Goal: Understand process/instructions: Learn how to perform a task or action

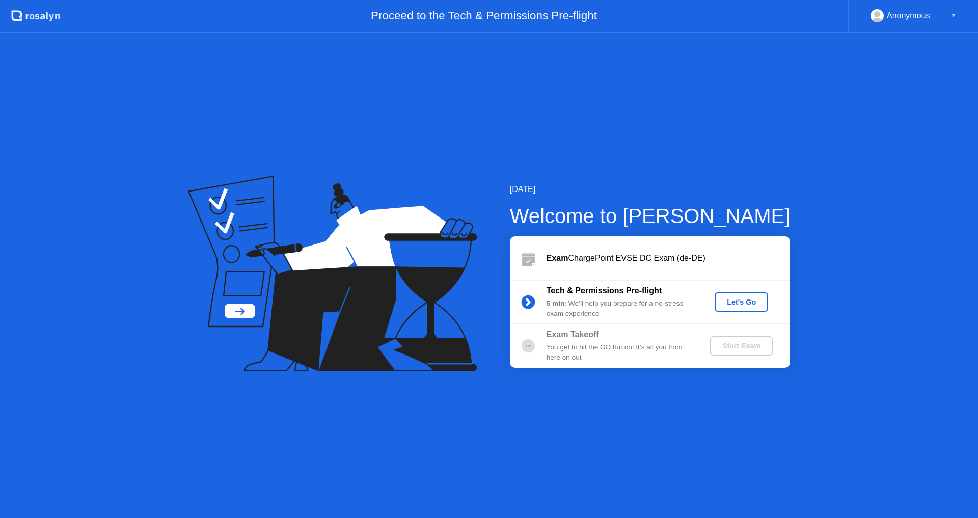
click at [754, 303] on div "Let's Go" at bounding box center [741, 302] width 45 height 8
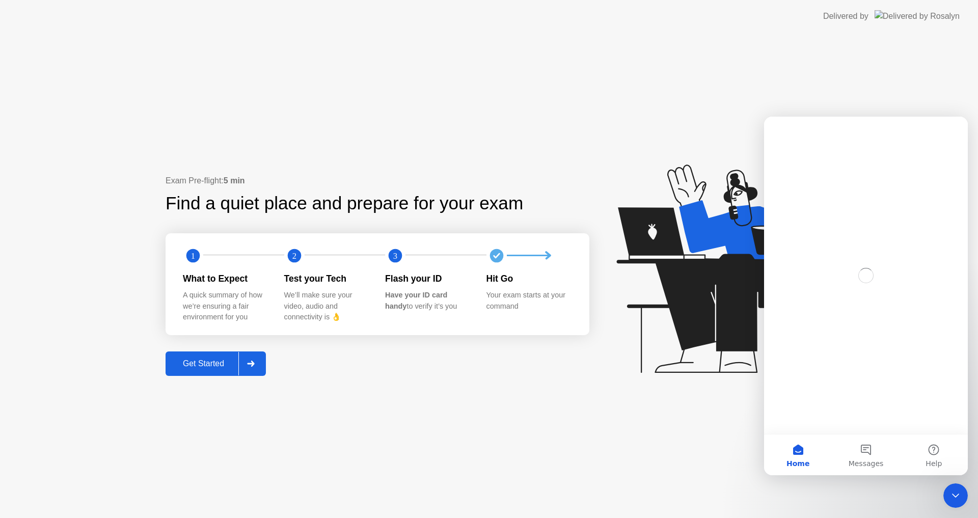
click at [263, 361] on div at bounding box center [250, 363] width 24 height 23
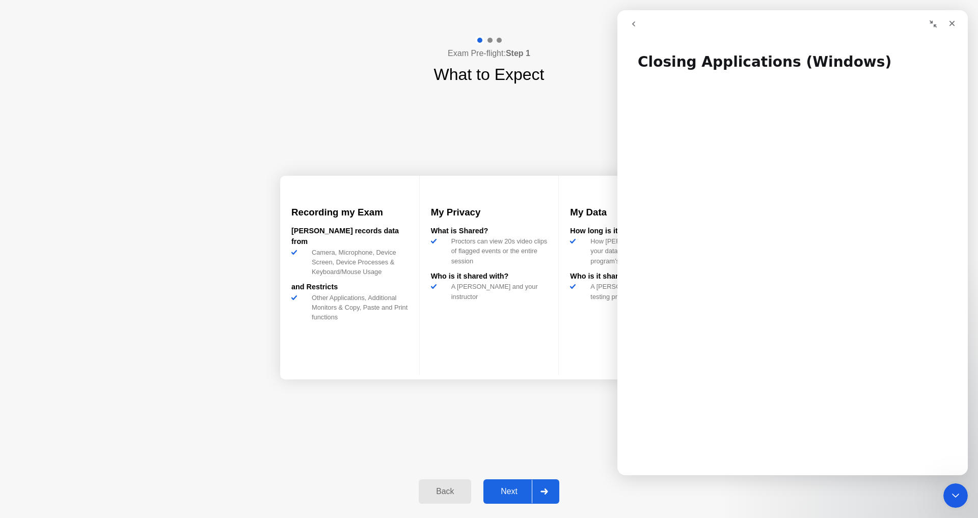
click at [508, 488] on div "Next" at bounding box center [508, 491] width 45 height 9
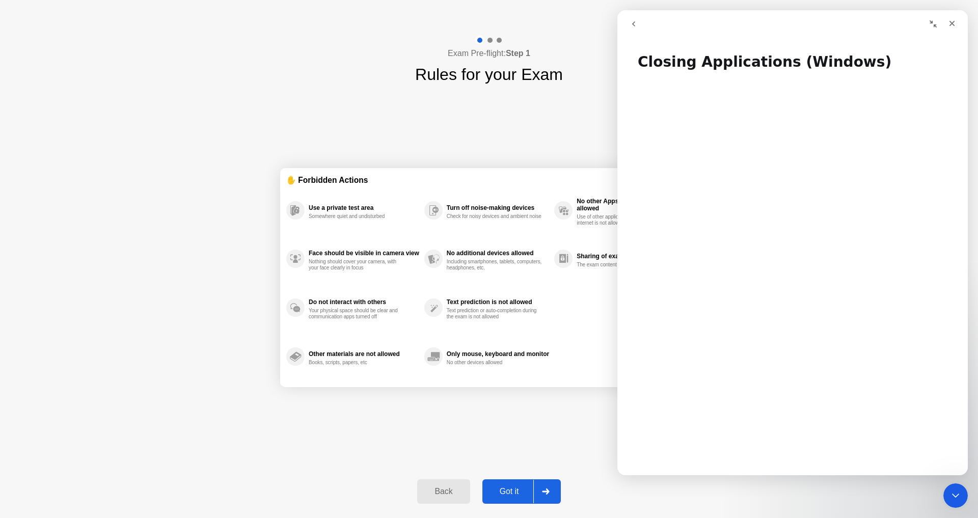
click at [508, 488] on div "Got it" at bounding box center [509, 491] width 48 height 9
select select "**********"
select select "*******"
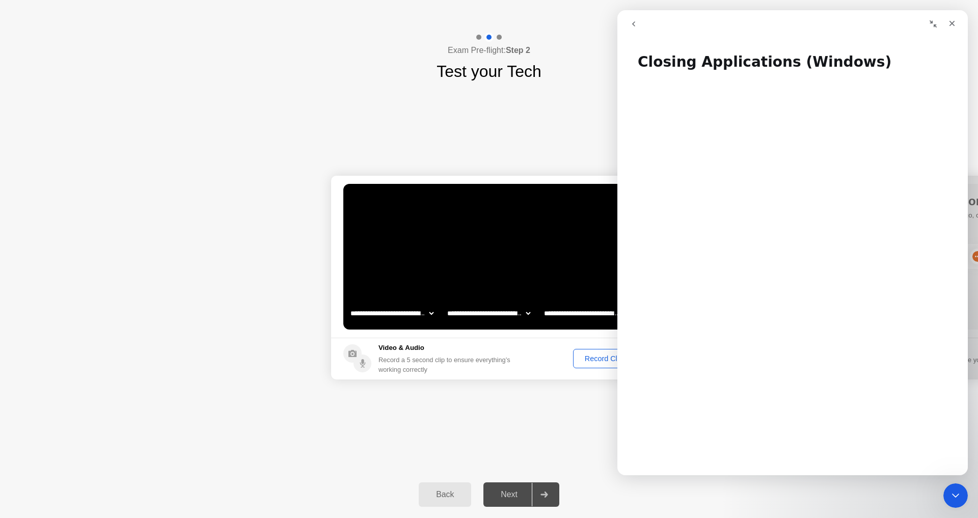
click at [610, 356] on div "Record Clip" at bounding box center [604, 358] width 54 height 8
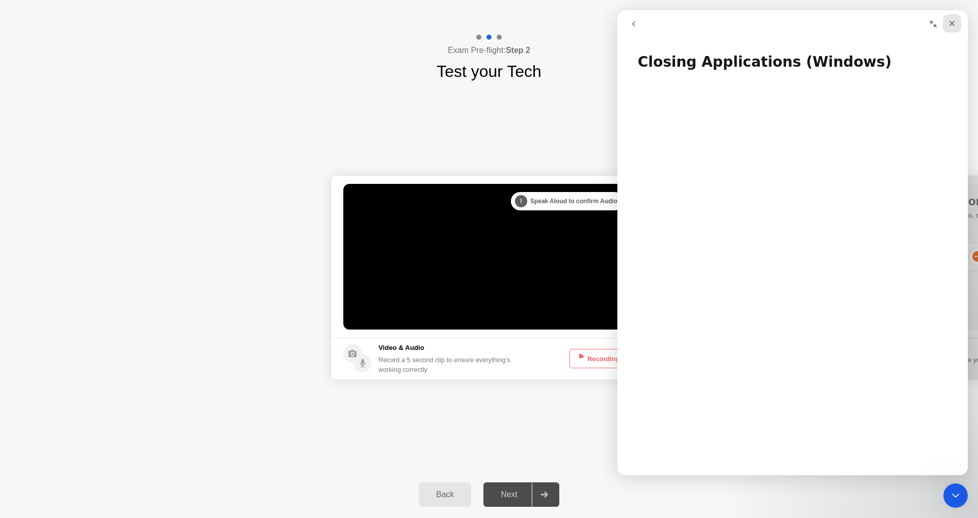
click at [948, 24] on icon "Close" at bounding box center [952, 23] width 8 height 8
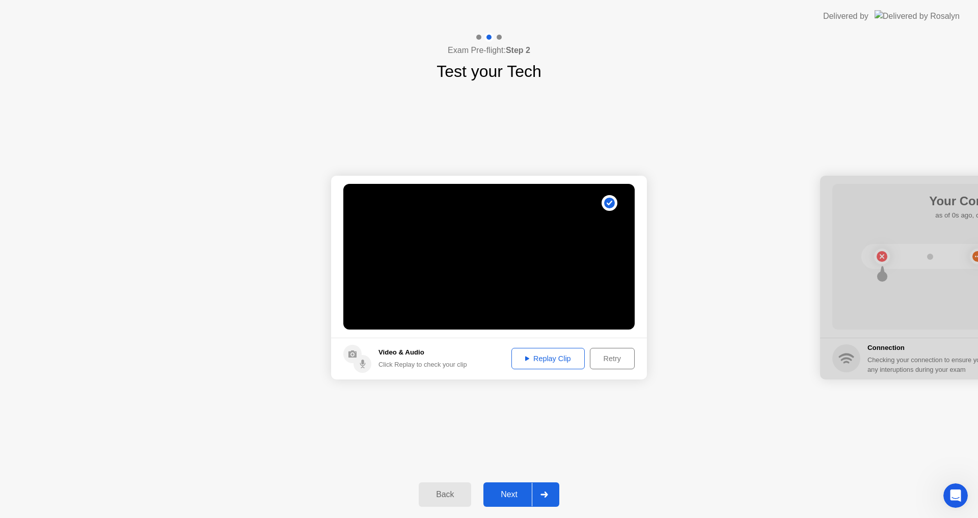
click at [506, 492] on div "Next" at bounding box center [508, 494] width 45 height 9
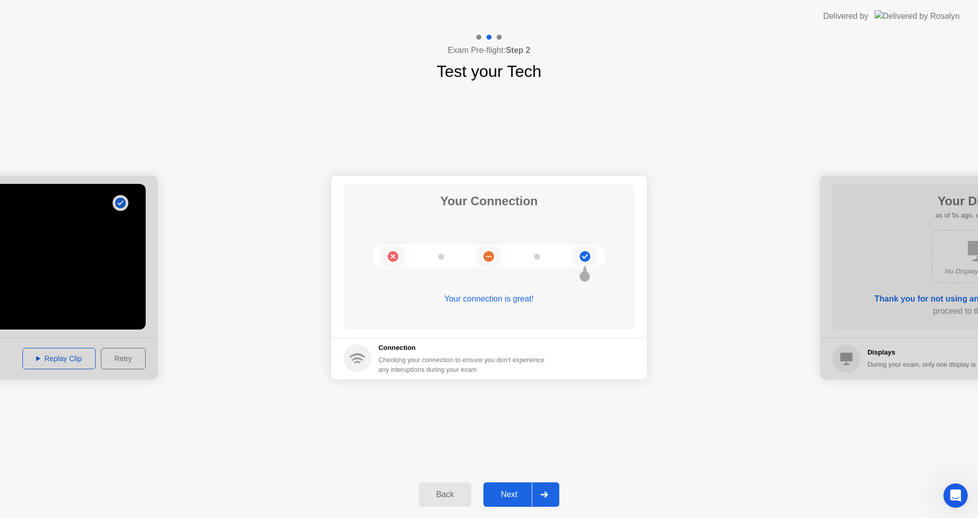
click at [506, 492] on div "Next" at bounding box center [508, 494] width 45 height 9
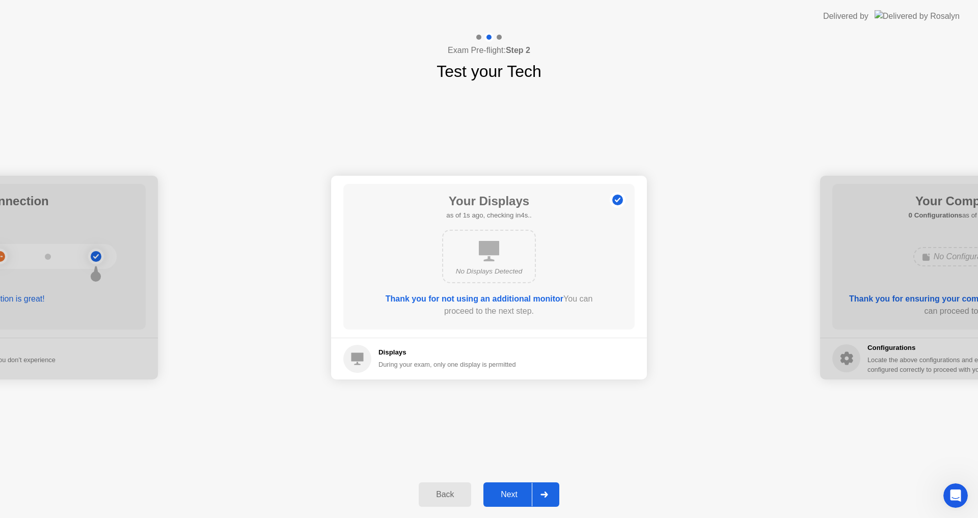
click at [506, 492] on div "Next" at bounding box center [508, 494] width 45 height 9
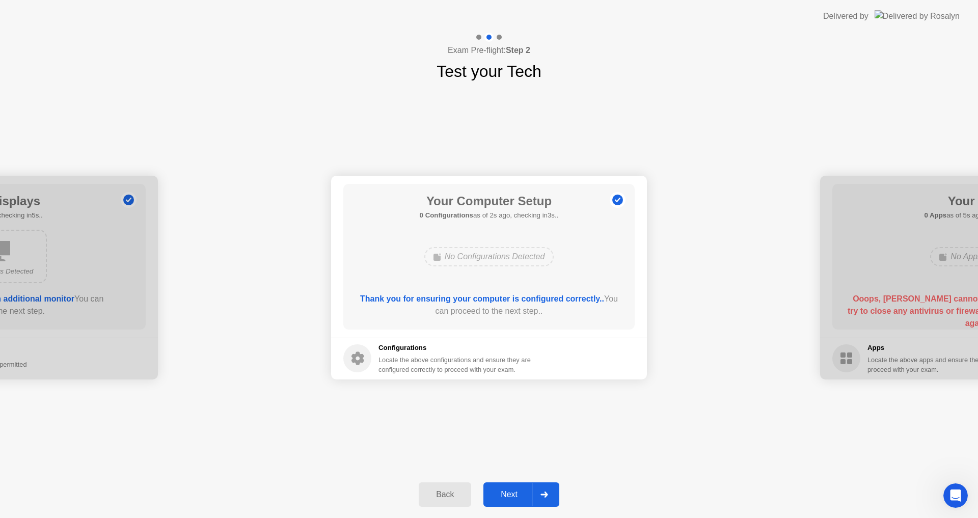
click at [506, 492] on div "Next" at bounding box center [508, 494] width 45 height 9
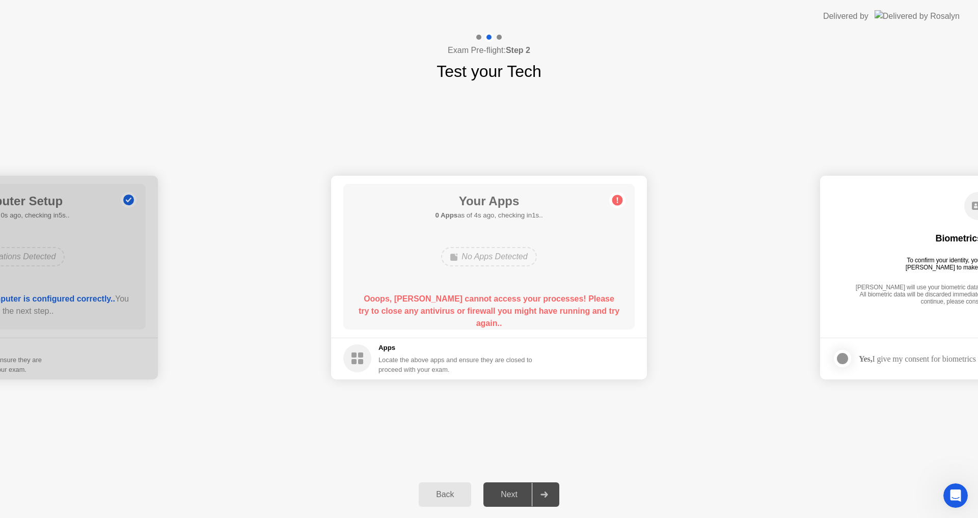
drag, startPoint x: 359, startPoint y: 299, endPoint x: 621, endPoint y: 308, distance: 262.5
click at [626, 308] on div "Your Apps 0 Apps as of 4s ago, checking in1s.. No Apps Detected Ooops, [PERSON_…" at bounding box center [488, 257] width 291 height 146
drag, startPoint x: 602, startPoint y: 308, endPoint x: 320, endPoint y: 298, distance: 281.8
click at [616, 198] on circle at bounding box center [617, 200] width 11 height 11
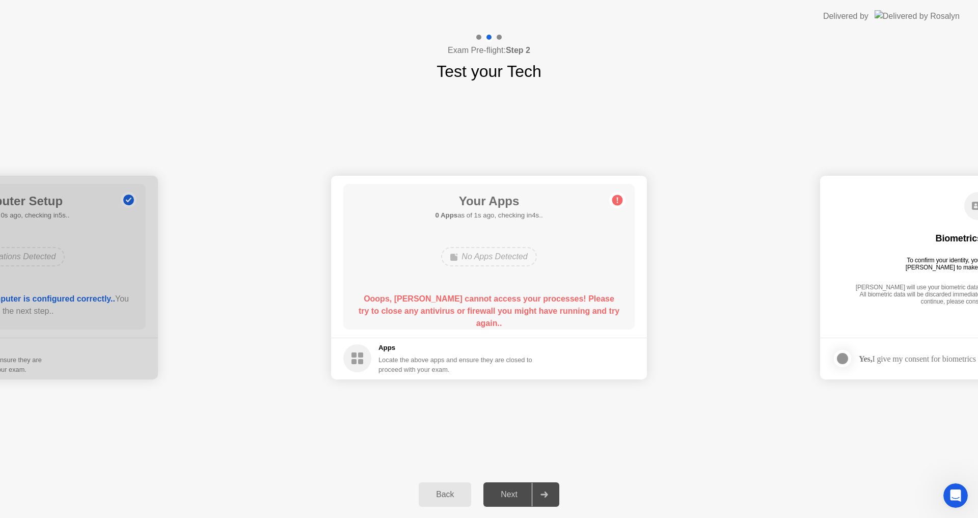
click at [616, 198] on circle at bounding box center [617, 200] width 11 height 11
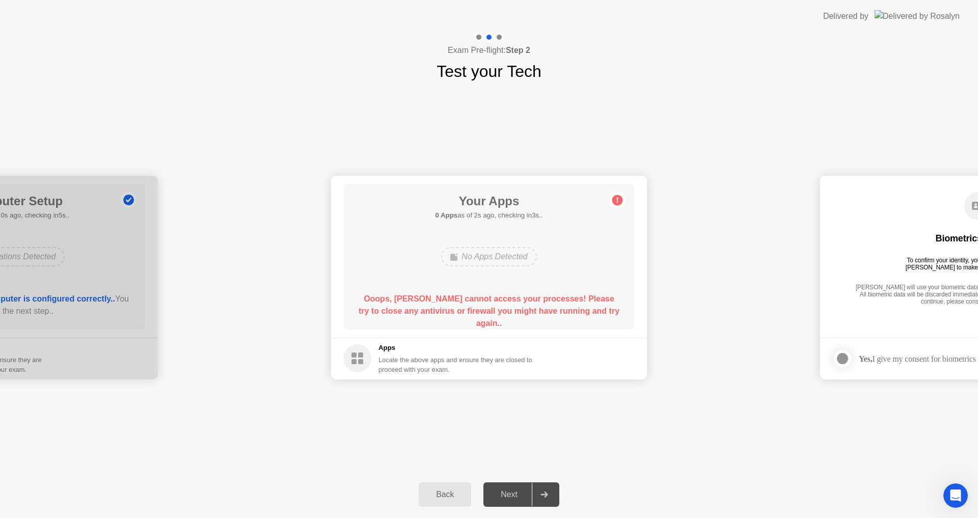
drag, startPoint x: 616, startPoint y: 198, endPoint x: 604, endPoint y: 212, distance: 18.8
click at [616, 199] on circle at bounding box center [617, 200] width 11 height 11
click at [502, 499] on div "Next" at bounding box center [508, 494] width 45 height 9
